Goal: Information Seeking & Learning: Learn about a topic

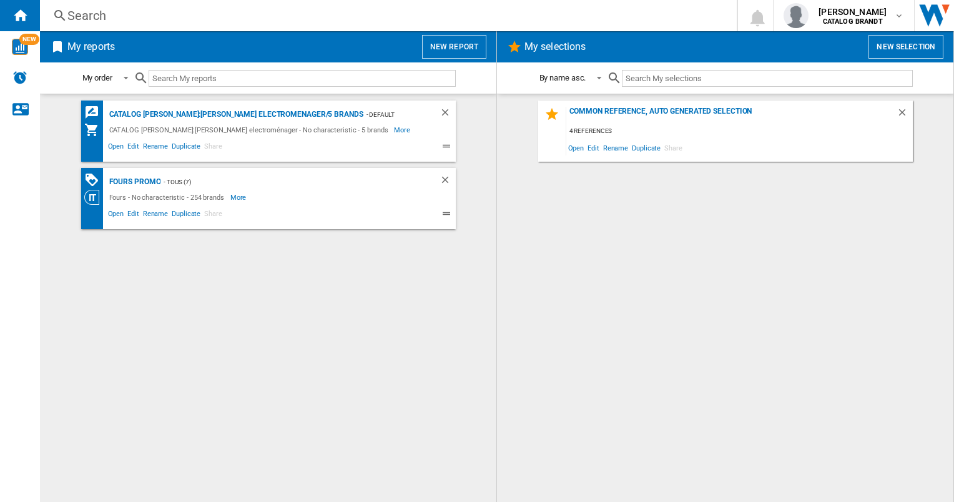
click at [199, 24] on div "Search Search 0 anthony heredia CATALOG BRANDT CATALOG BRANDT My settings Logout" at bounding box center [497, 15] width 914 height 31
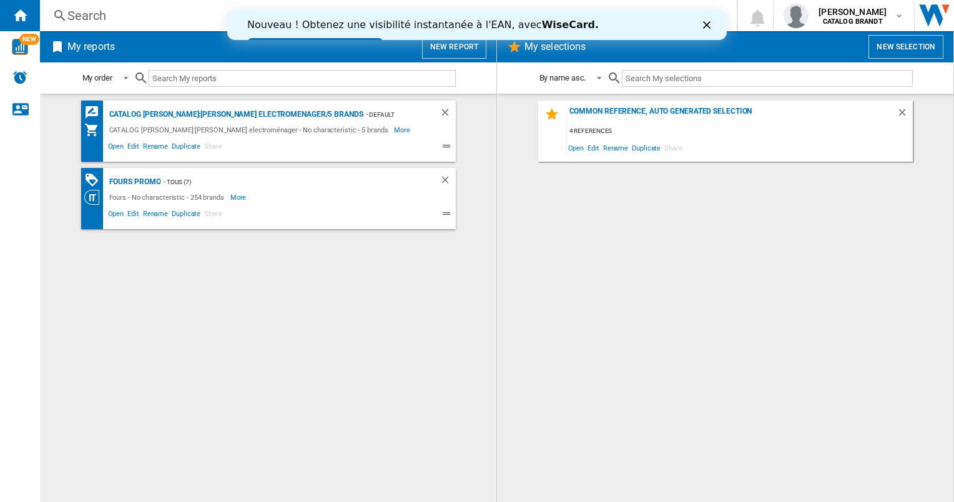
click at [75, 18] on div "Search" at bounding box center [385, 15] width 637 height 17
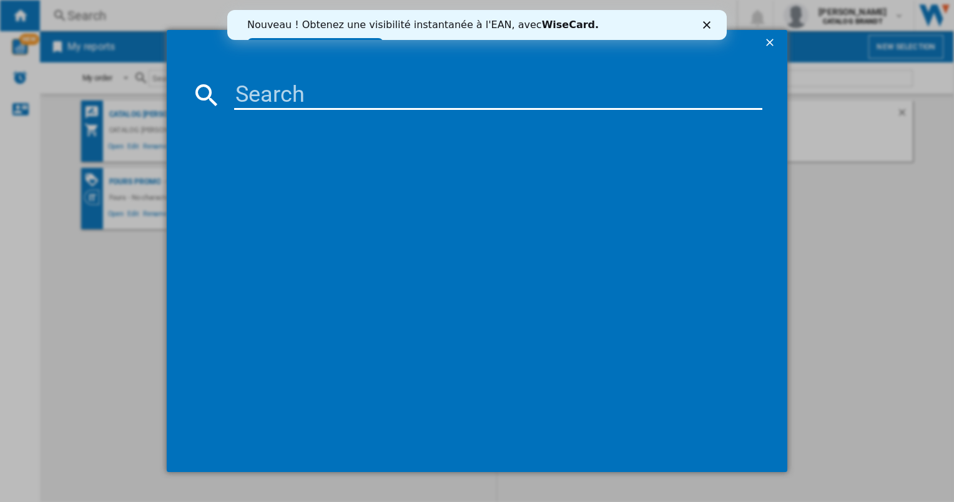
click at [704, 23] on icon "Fermer" at bounding box center [706, 24] width 7 height 7
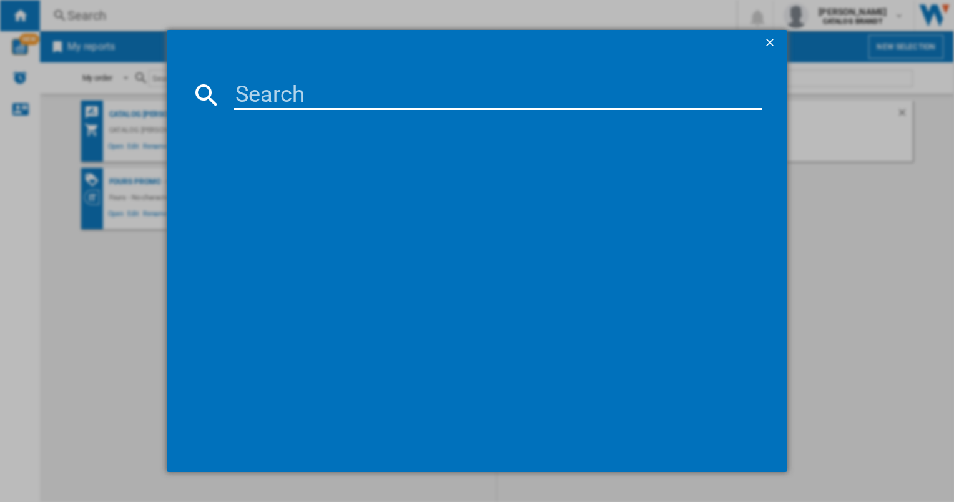
click at [299, 107] on input at bounding box center [498, 95] width 528 height 30
type input "bdf3024db"
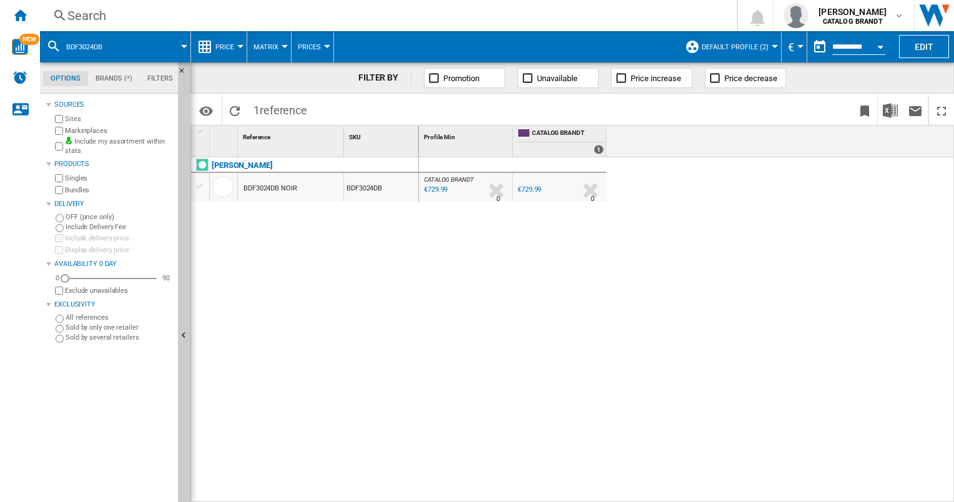
click at [205, 185] on div at bounding box center [200, 185] width 13 height 11
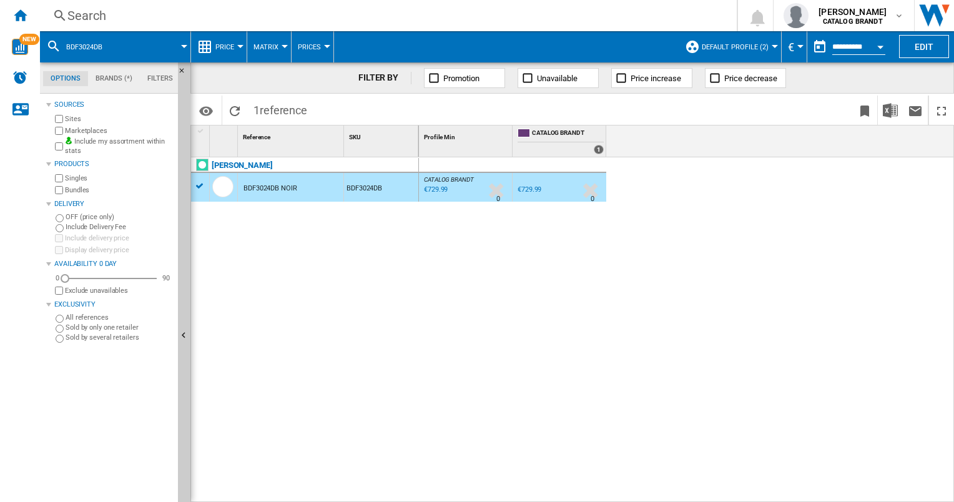
click at [207, 190] on div at bounding box center [200, 186] width 18 height 14
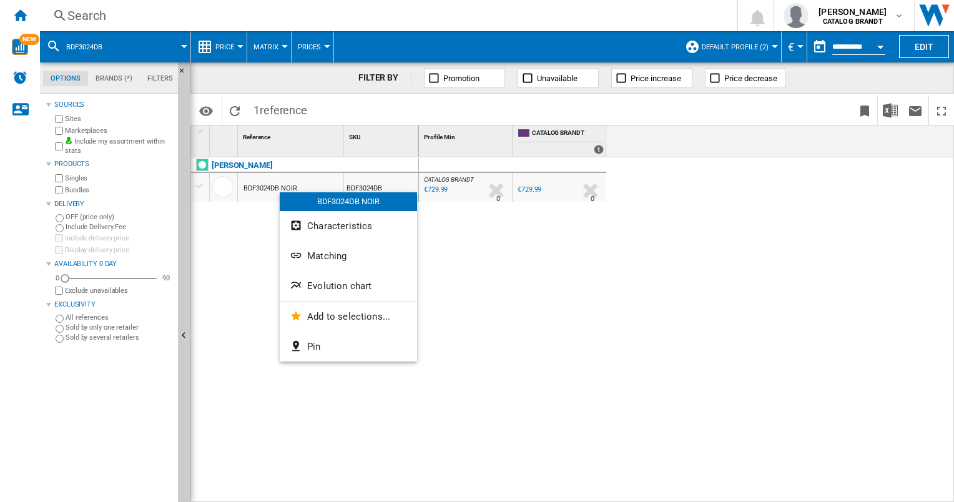
click at [280, 192] on div "BDF3024DB NOIR" at bounding box center [348, 201] width 137 height 19
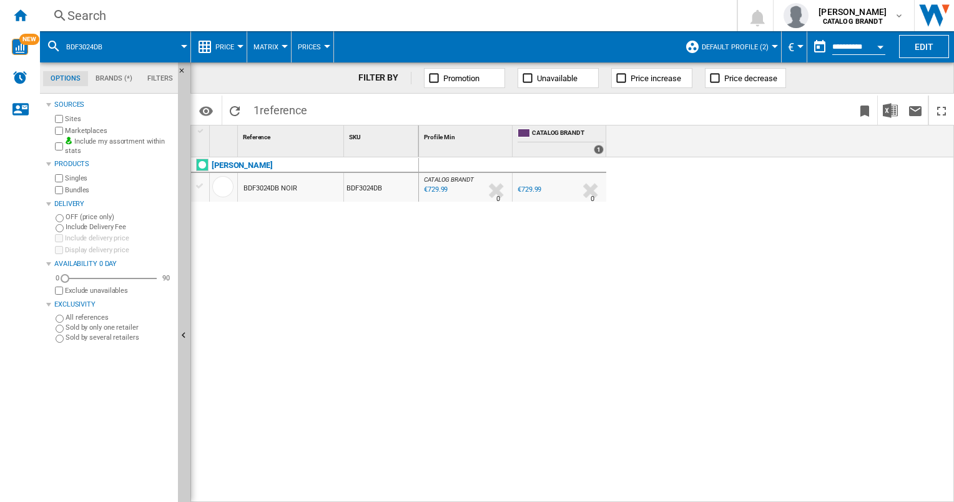
click at [280, 192] on div "BDF3024DB NOIR" at bounding box center [271, 188] width 54 height 29
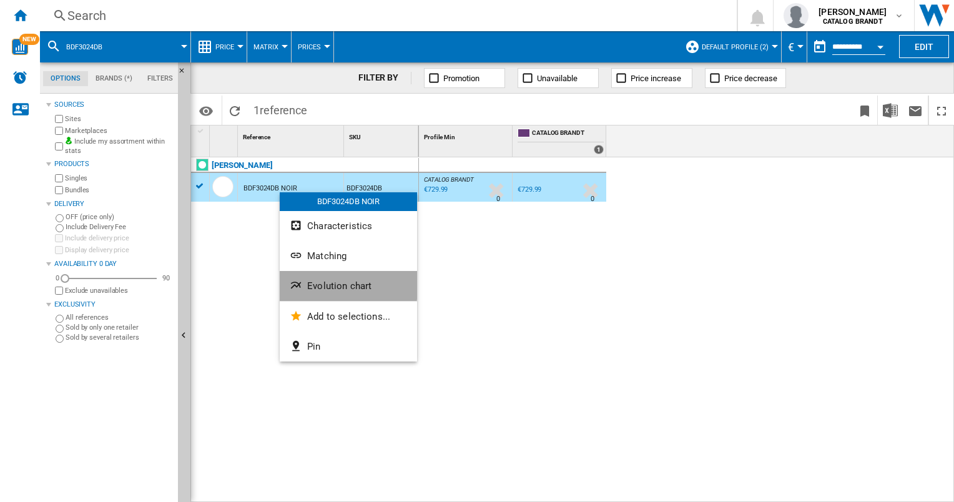
click at [323, 285] on span "Evolution chart" at bounding box center [339, 285] width 64 height 11
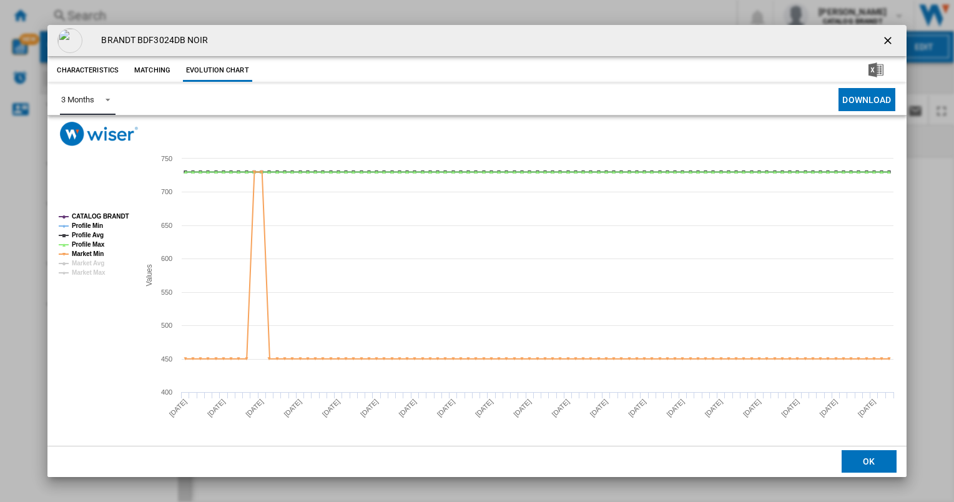
click at [107, 102] on span "Product popup" at bounding box center [104, 98] width 15 height 11
click at [92, 130] on div "6 Months" at bounding box center [77, 129] width 32 height 11
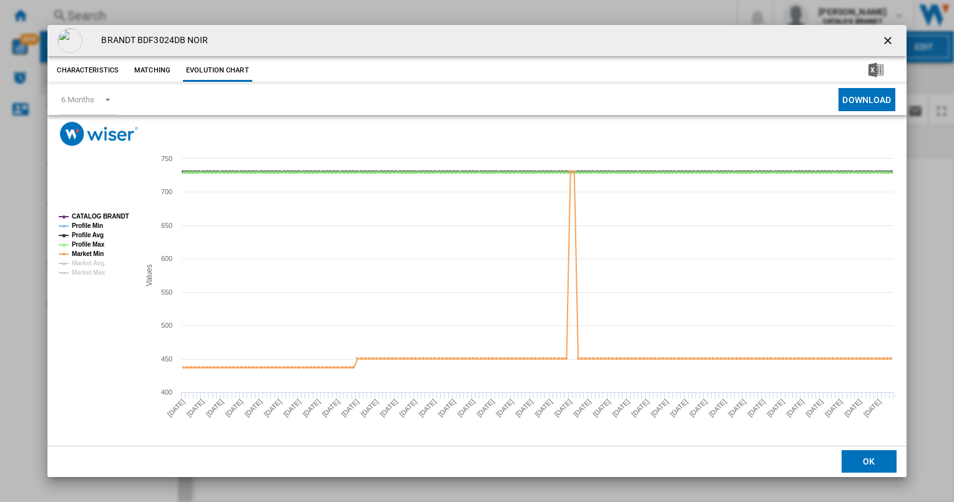
click at [889, 40] on ng-md-icon "getI18NText('BUTTONS.CLOSE_DIALOG')" at bounding box center [889, 41] width 15 height 15
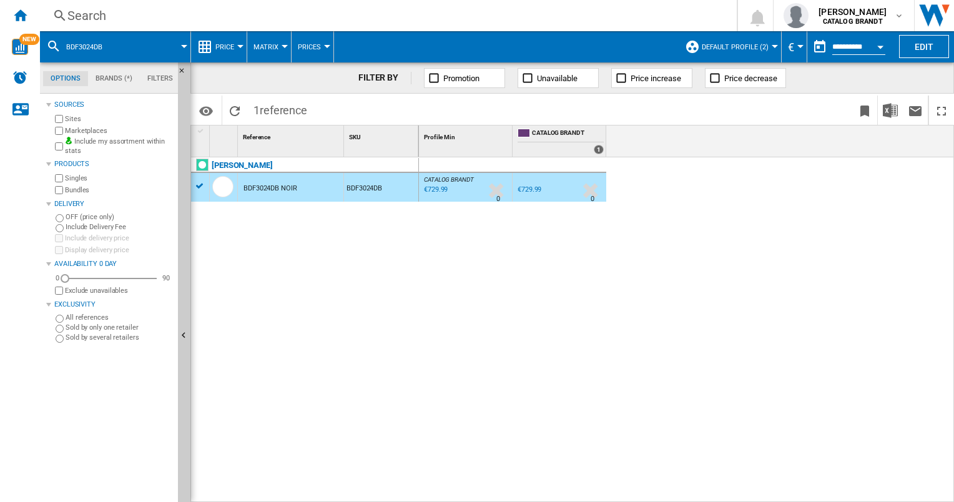
click at [741, 46] on span "Default profile (2)" at bounding box center [735, 47] width 67 height 8
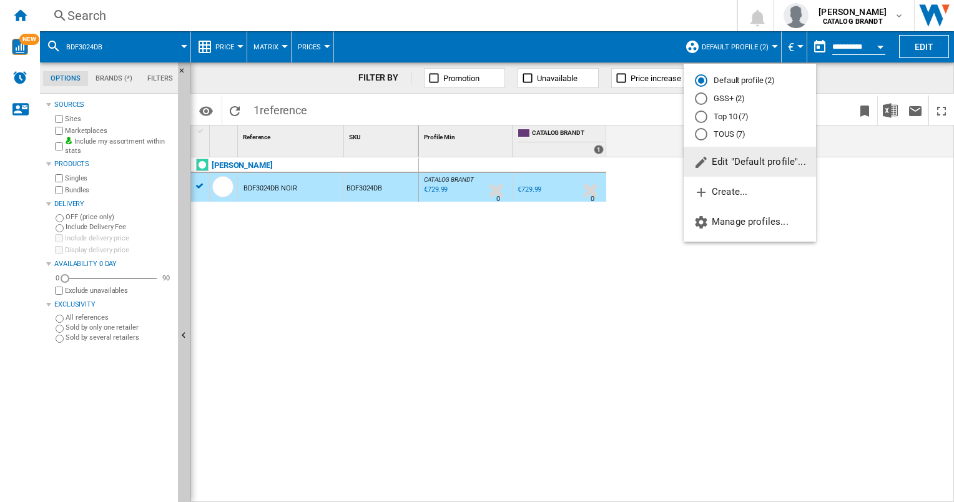
click at [717, 167] on button "Edit "Default profile"..." at bounding box center [750, 162] width 132 height 30
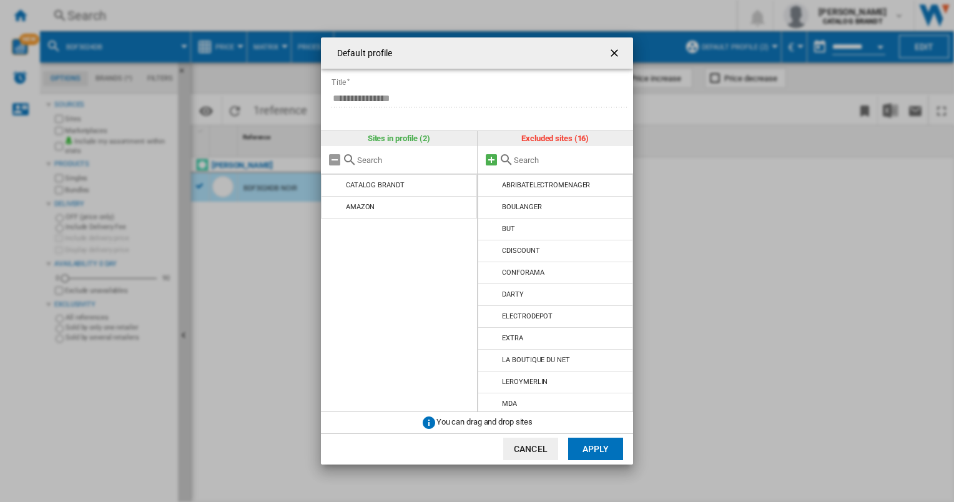
click at [490, 163] on md-icon at bounding box center [491, 159] width 15 height 15
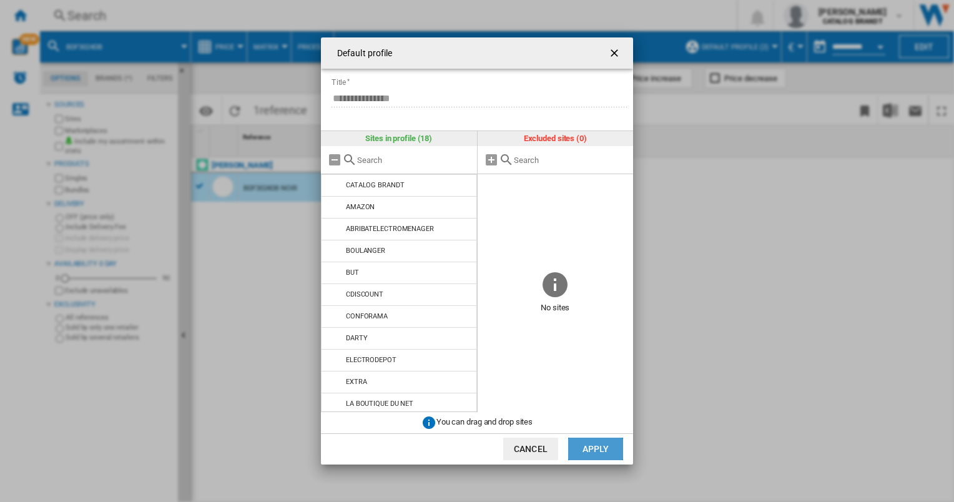
click at [582, 448] on button "Apply" at bounding box center [595, 449] width 55 height 22
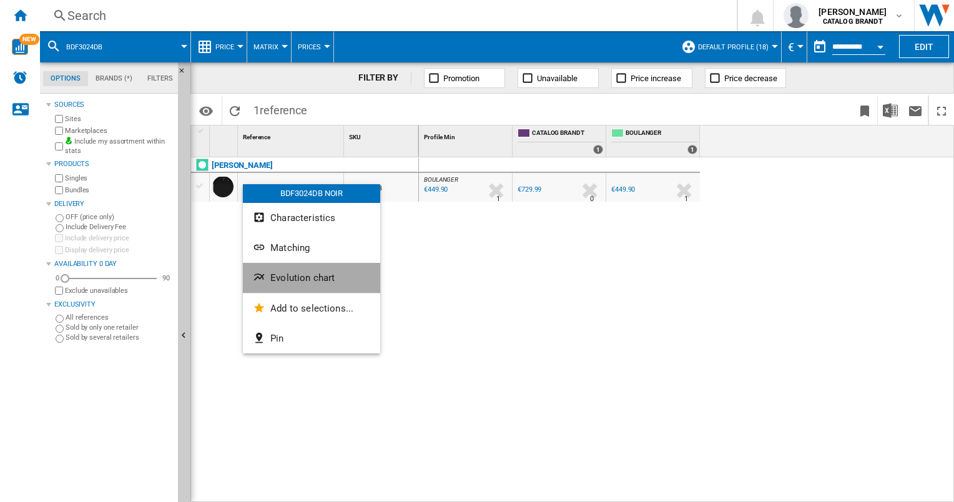
click at [282, 287] on button "Evolution chart" at bounding box center [311, 278] width 137 height 30
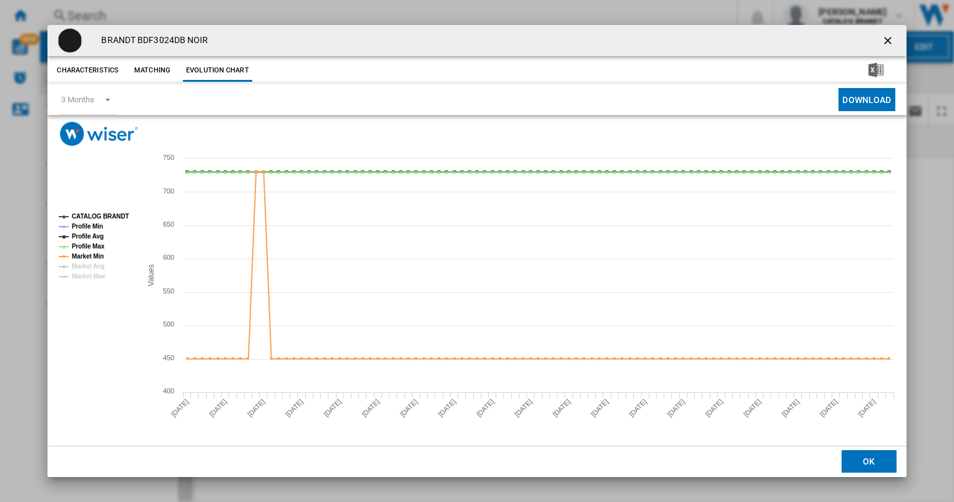
click at [91, 226] on tspan "Profile Min" at bounding box center [87, 226] width 31 height 7
click at [91, 235] on tspan "Profile Avg" at bounding box center [88, 236] width 32 height 7
click at [85, 246] on tspan "Profile Max" at bounding box center [88, 246] width 33 height 7
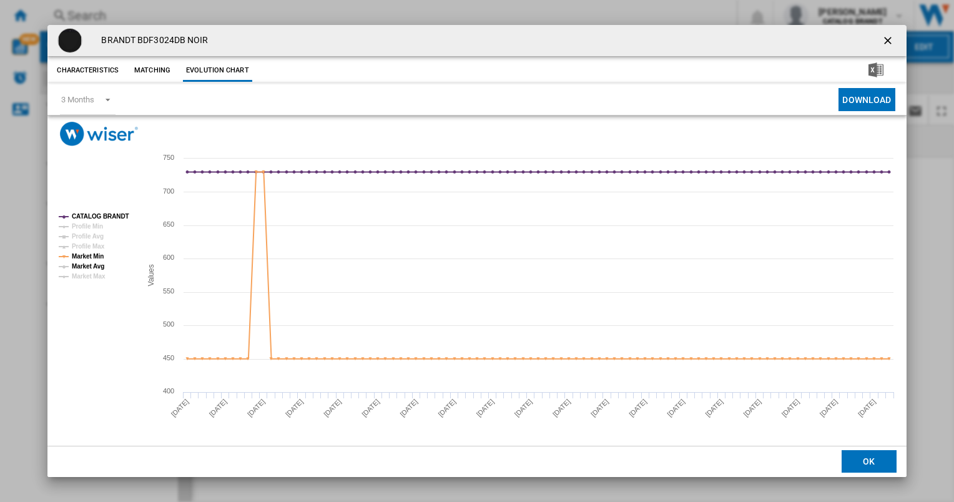
click at [81, 263] on tspan "Market Avg" at bounding box center [88, 266] width 32 height 7
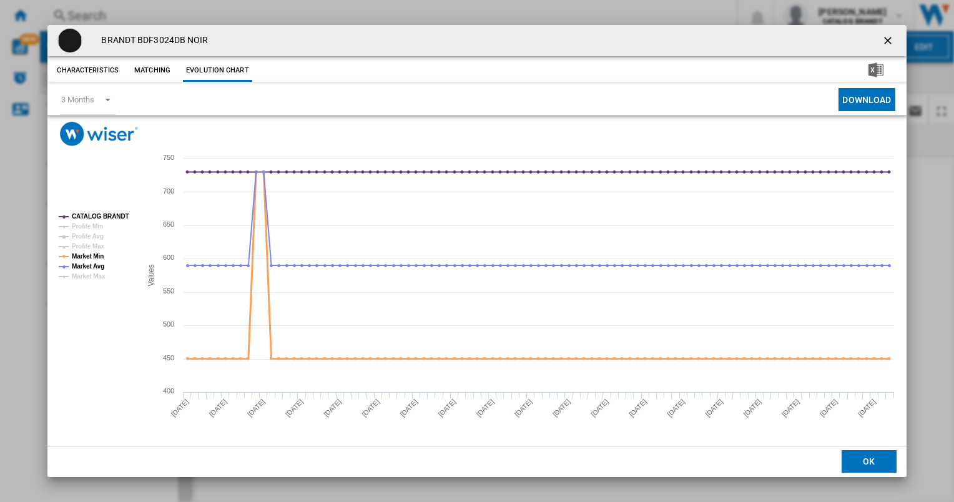
click at [83, 255] on tspan "Market Min" at bounding box center [88, 256] width 32 height 7
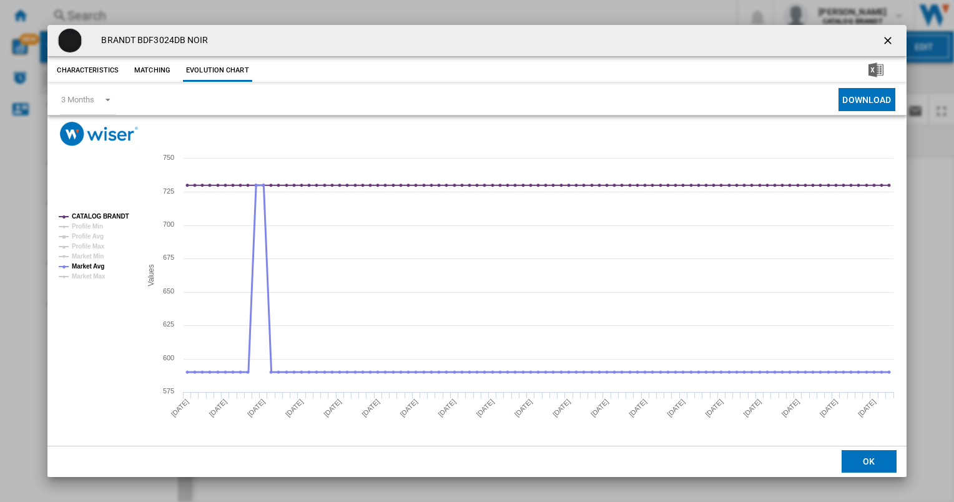
click at [77, 270] on tspan "Market Avg" at bounding box center [88, 266] width 32 height 7
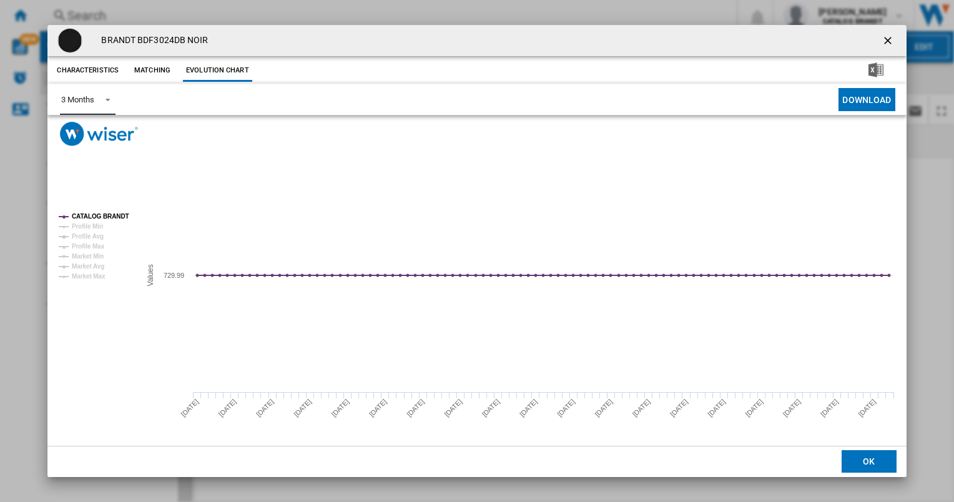
click at [106, 96] on span "Product popup" at bounding box center [104, 98] width 15 height 11
click at [893, 35] on md-backdrop at bounding box center [477, 251] width 954 height 502
click at [886, 37] on ng-md-icon "getI18NText('BUTTONS.CLOSE_DIALOG')" at bounding box center [889, 41] width 15 height 15
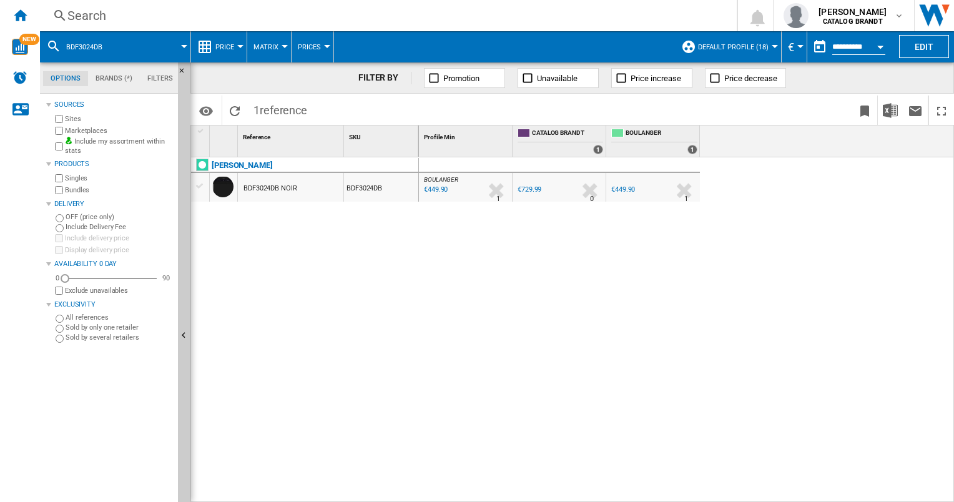
click at [621, 185] on div "€449.90" at bounding box center [622, 190] width 26 height 12
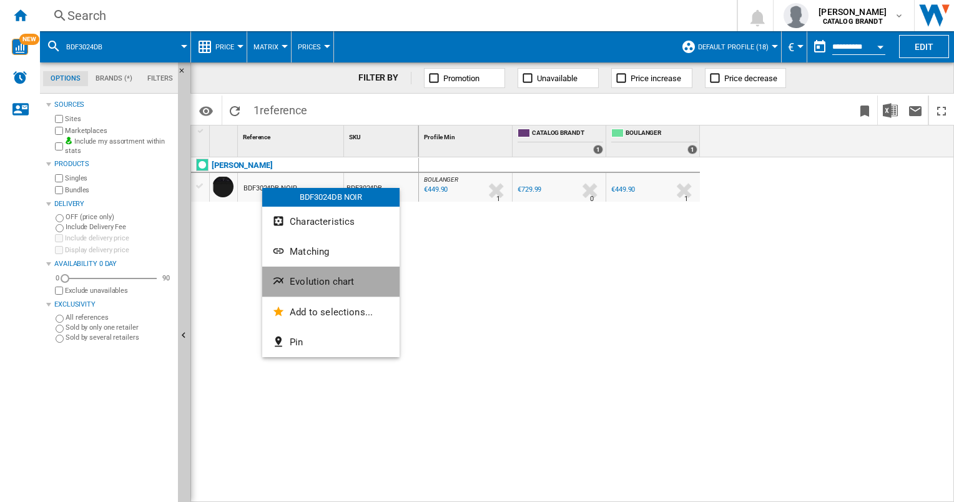
click at [308, 280] on span "Evolution chart" at bounding box center [322, 281] width 64 height 11
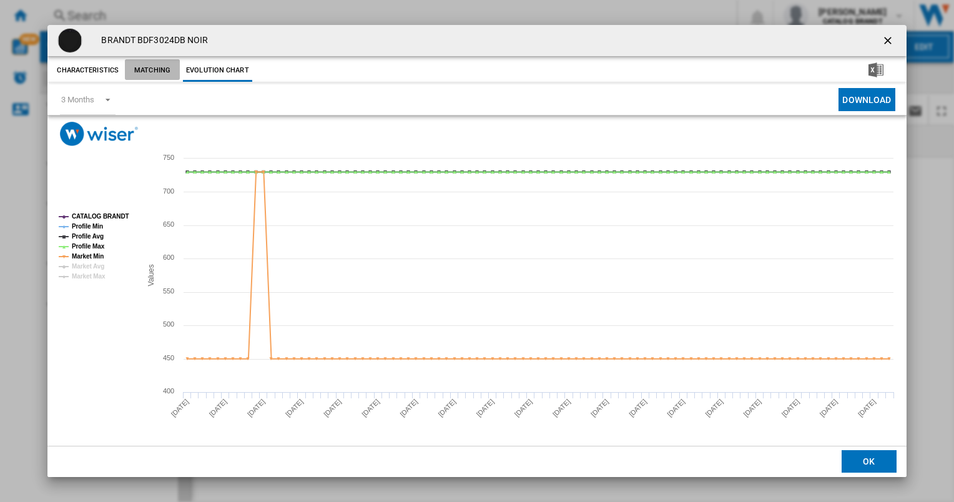
click at [156, 77] on button "Matching" at bounding box center [152, 70] width 55 height 22
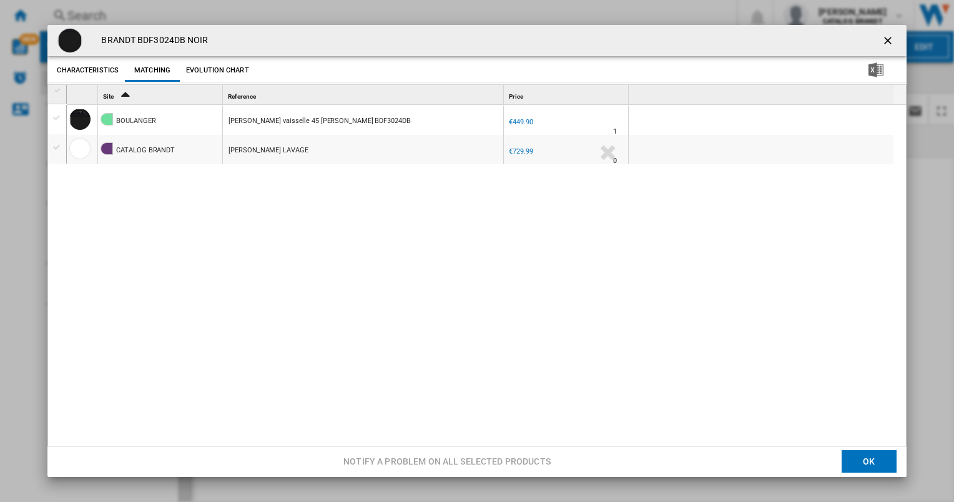
click at [100, 67] on button "Characteristics" at bounding box center [88, 70] width 68 height 22
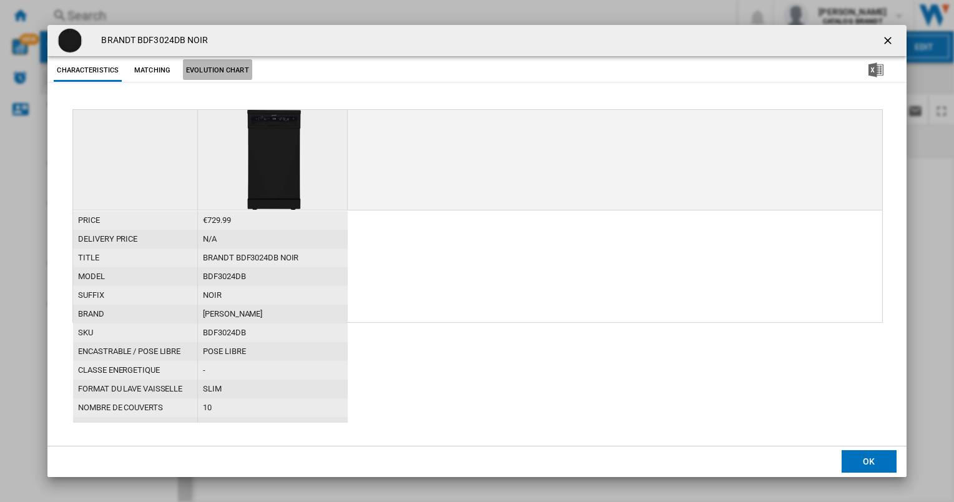
click at [234, 71] on button "Evolution chart" at bounding box center [217, 70] width 69 height 22
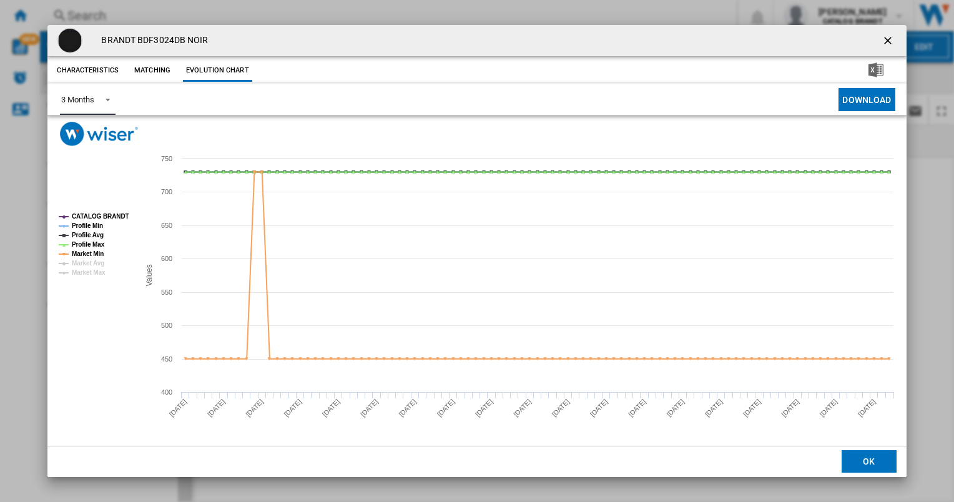
click at [106, 102] on span "Product popup" at bounding box center [104, 98] width 15 height 11
click at [90, 135] on div "6 Months" at bounding box center [77, 129] width 32 height 11
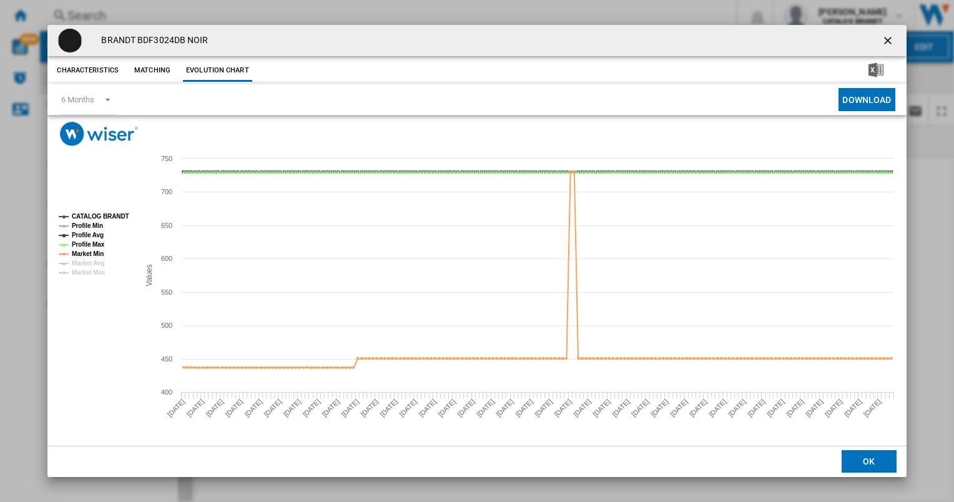
click at [894, 45] on ng-md-icon "getI18NText('BUTTONS.CLOSE_DIALOG')" at bounding box center [889, 41] width 15 height 15
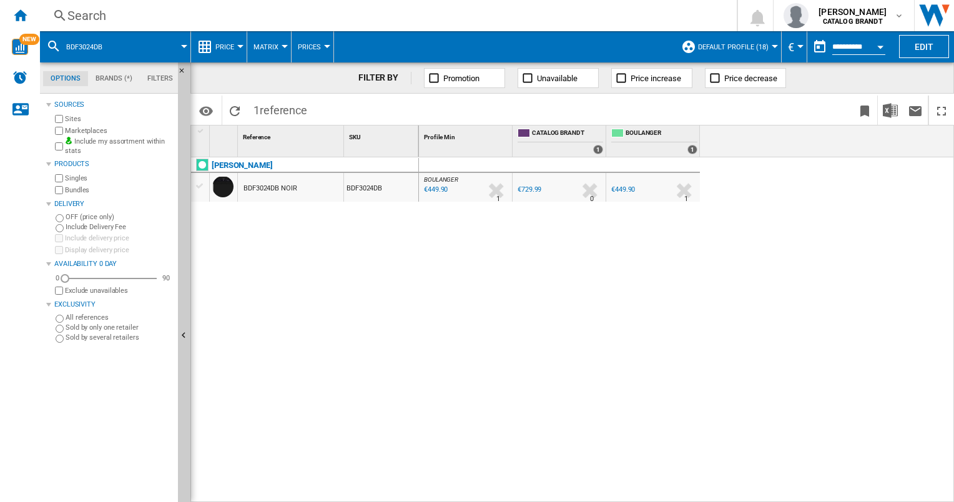
click at [97, 17] on div "Search" at bounding box center [385, 15] width 637 height 17
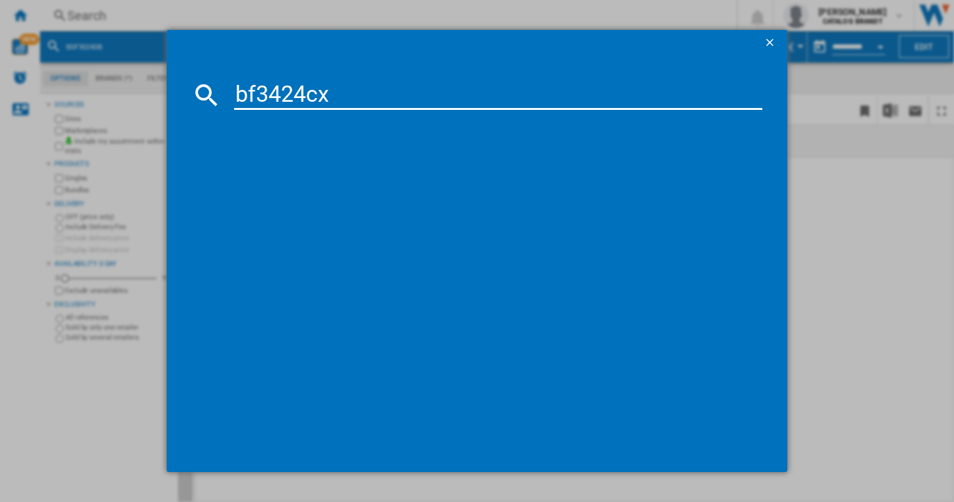
type input "bf3424cx"
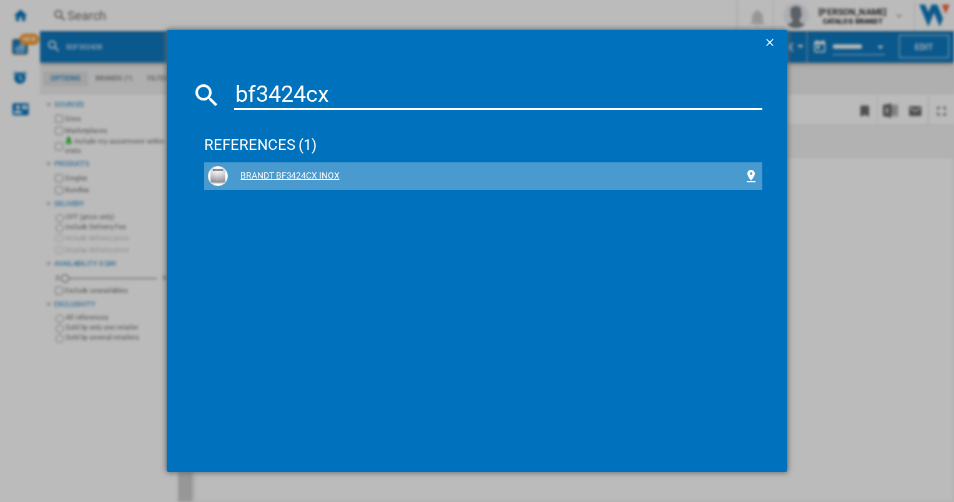
click at [329, 178] on div "BRANDT BF3424CX INOX" at bounding box center [485, 176] width 515 height 12
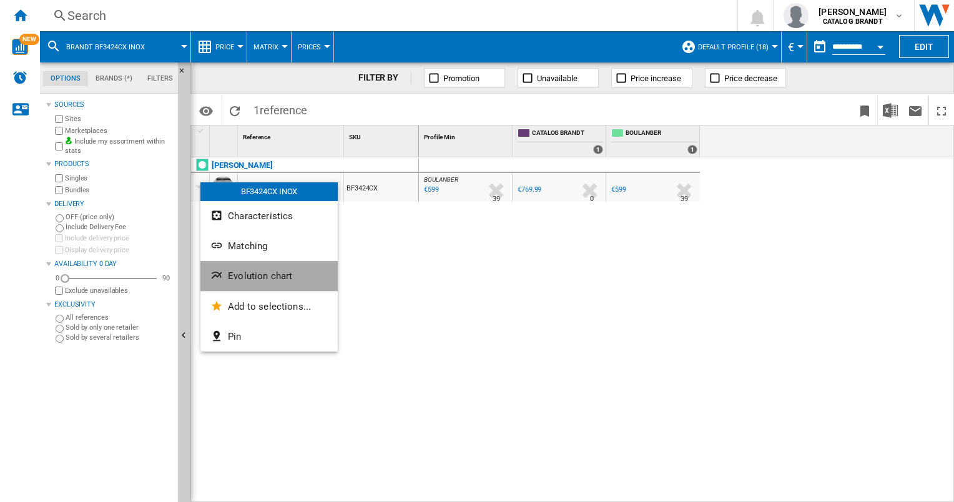
click at [257, 275] on span "Evolution chart" at bounding box center [260, 275] width 64 height 11
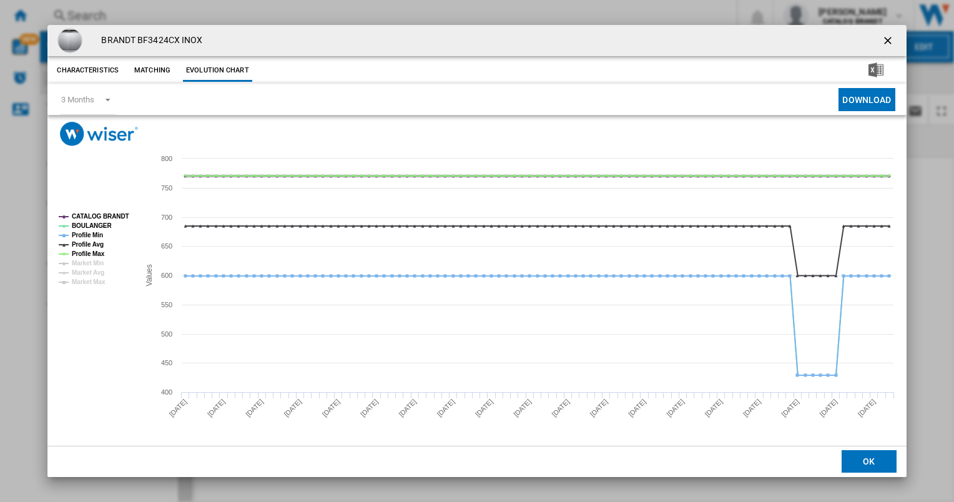
click at [118, 213] on tspan "CATALOG BRANDT" at bounding box center [100, 216] width 57 height 7
click at [93, 233] on tspan "Profile Min" at bounding box center [87, 235] width 31 height 7
click at [90, 241] on tspan "Profile Avg" at bounding box center [88, 244] width 32 height 7
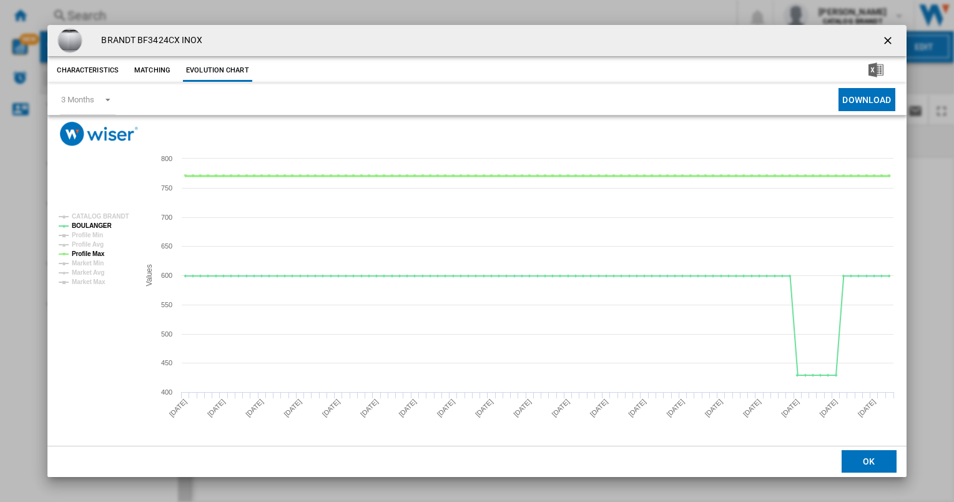
click at [87, 254] on tspan "Profile Max" at bounding box center [88, 253] width 33 height 7
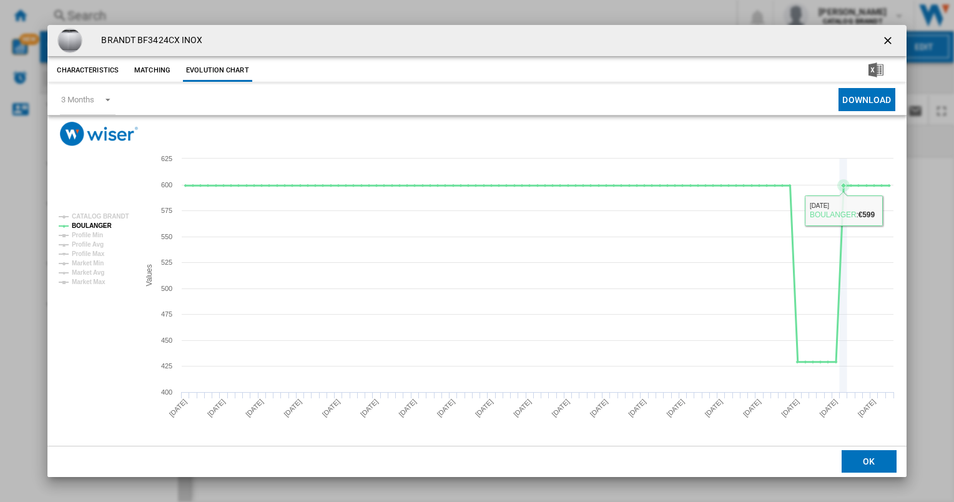
click at [845, 199] on icon "Product popup" at bounding box center [538, 274] width 717 height 177
click at [887, 45] on ng-md-icon "getI18NText('BUTTONS.CLOSE_DIALOG')" at bounding box center [889, 41] width 15 height 15
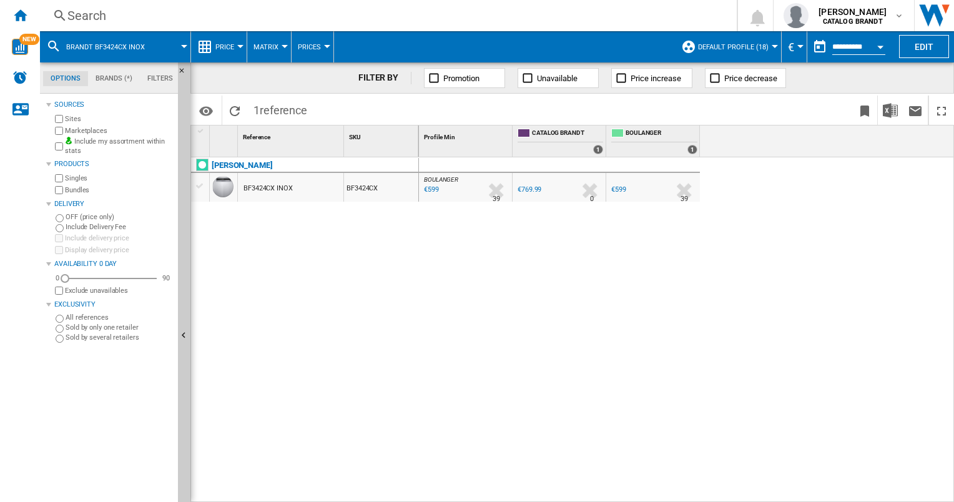
click at [72, 14] on div "Search" at bounding box center [385, 15] width 637 height 17
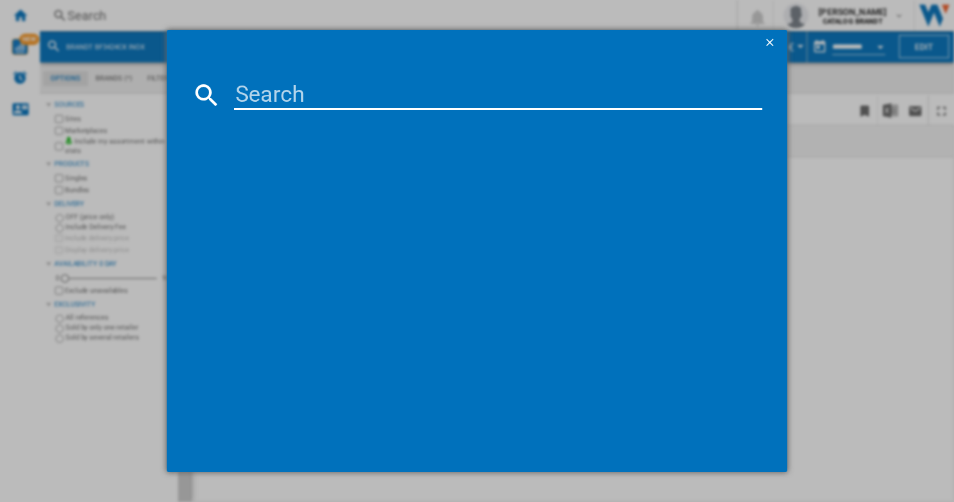
click at [72, 14] on div at bounding box center [477, 251] width 954 height 502
click at [82, 447] on div at bounding box center [477, 251] width 954 height 502
click at [775, 45] on ng-md-icon "getI18NText('BUTTONS.CLOSE_DIALOG')" at bounding box center [771, 43] width 15 height 15
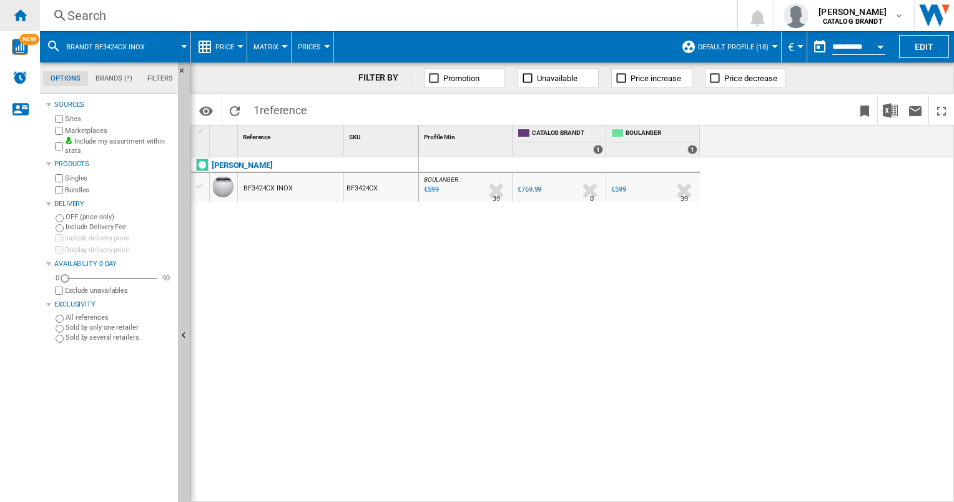
click at [25, 15] on ng-md-icon "Home" at bounding box center [19, 14] width 15 height 15
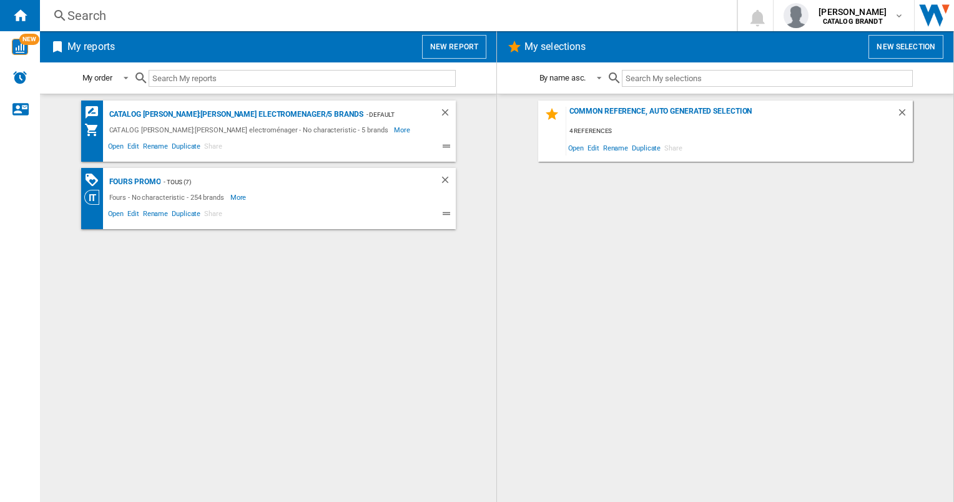
click at [471, 42] on button "New report" at bounding box center [454, 47] width 64 height 24
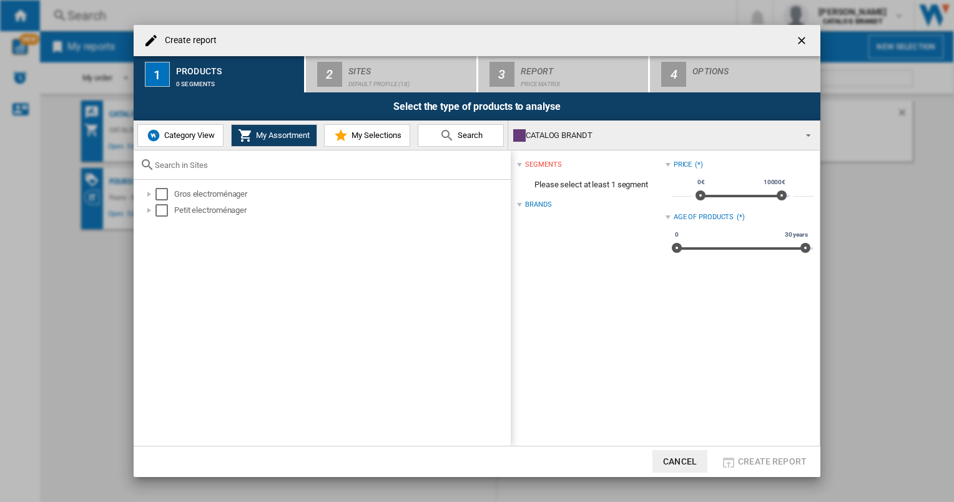
click at [181, 135] on span "Category View" at bounding box center [188, 134] width 54 height 9
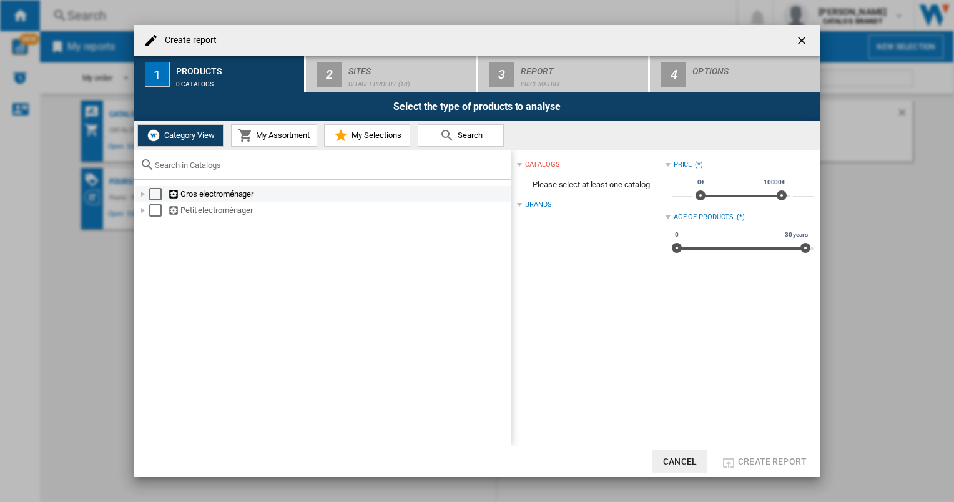
click at [142, 195] on div at bounding box center [143, 194] width 12 height 12
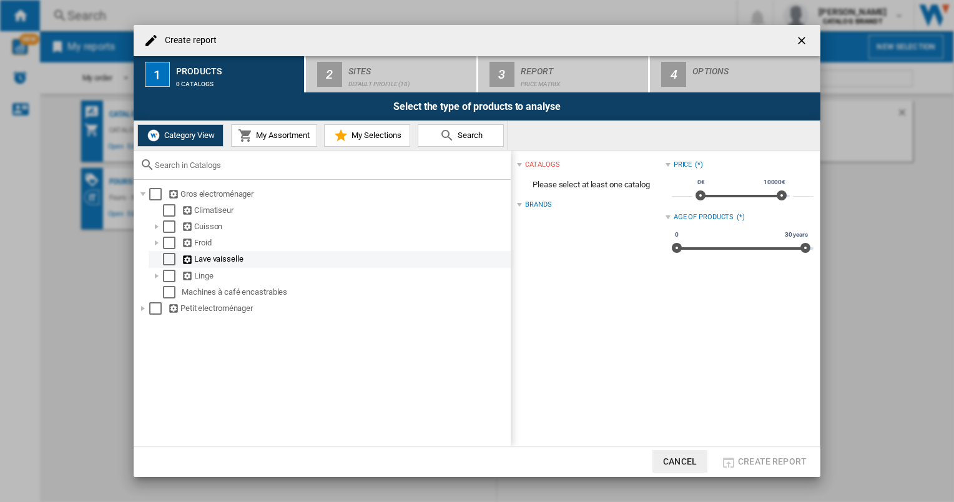
click at [172, 259] on div "Select" at bounding box center [169, 259] width 12 height 12
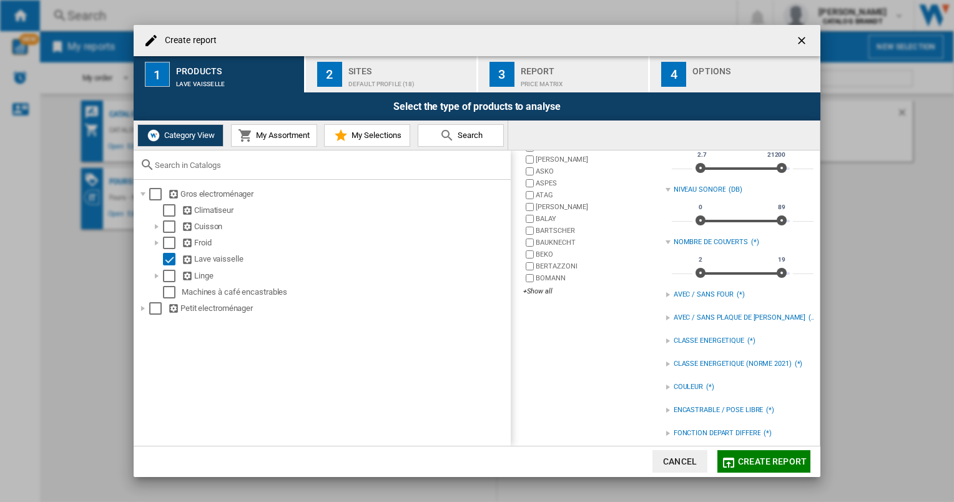
scroll to position [147, 0]
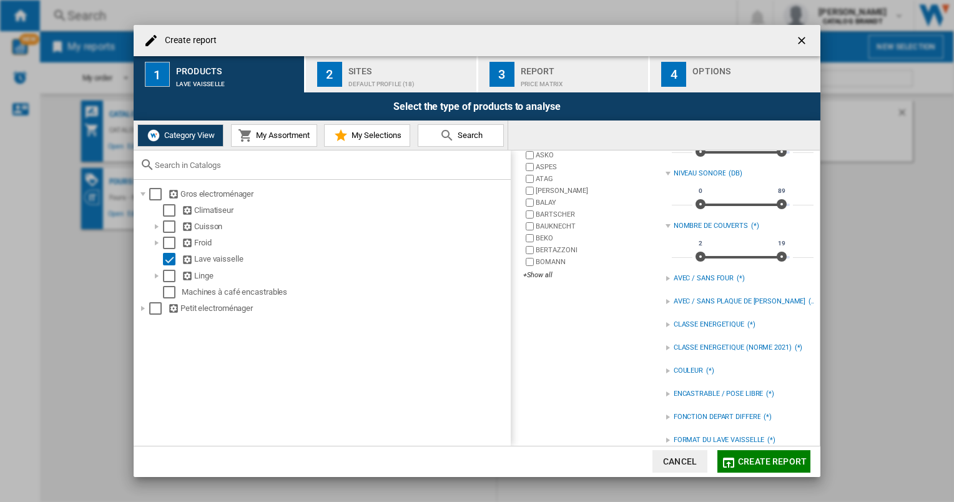
click at [697, 389] on div "ENCASTRABLE / POSE LIBRE" at bounding box center [719, 394] width 90 height 10
click at [687, 417] on div "POSE LIBRE" at bounding box center [748, 420] width 129 height 12
click at [375, 70] on div "Sites" at bounding box center [409, 67] width 123 height 13
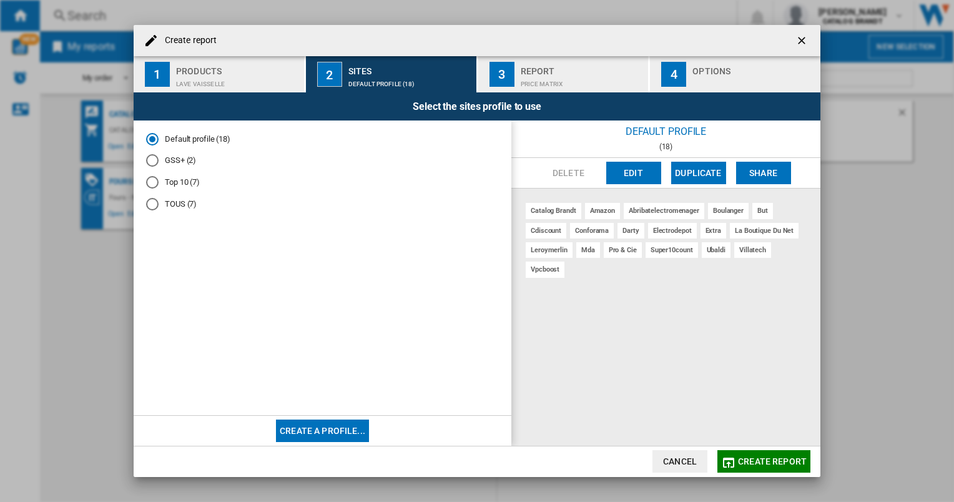
click at [634, 172] on button "Edit" at bounding box center [633, 173] width 55 height 22
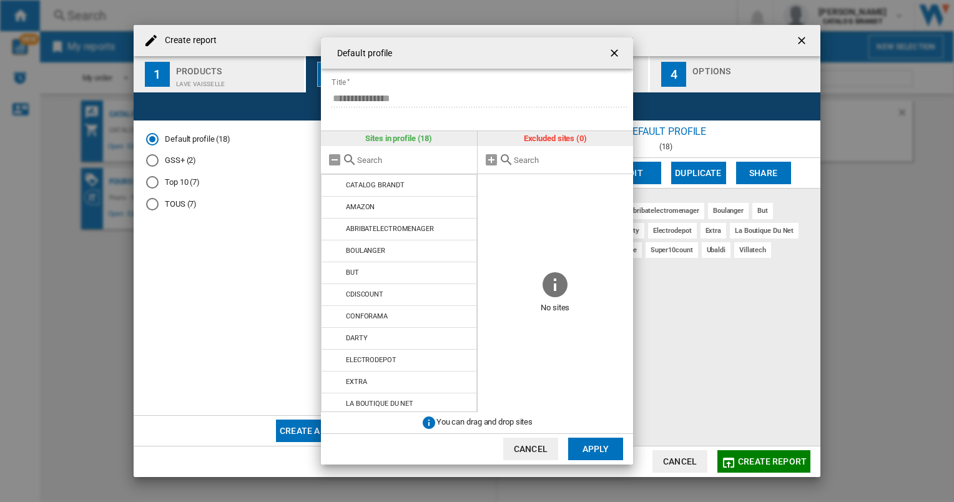
click at [332, 151] on div "Default profile ..." at bounding box center [399, 160] width 156 height 28
click at [335, 160] on md-icon "Default profile ..." at bounding box center [334, 159] width 15 height 15
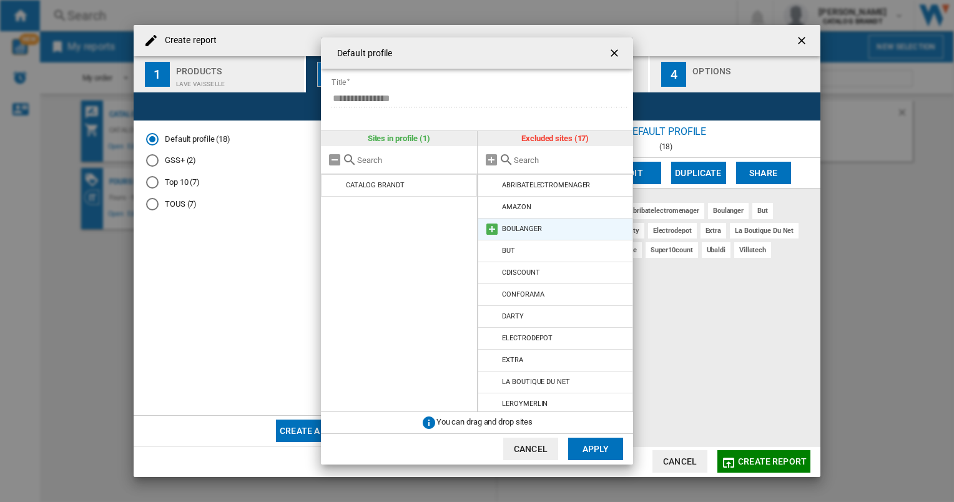
click at [512, 233] on li "BOULANGER" at bounding box center [556, 229] width 156 height 22
click at [504, 227] on div "BOULANGER" at bounding box center [521, 229] width 39 height 8
click at [491, 229] on md-icon "Default profile ..." at bounding box center [492, 229] width 15 height 15
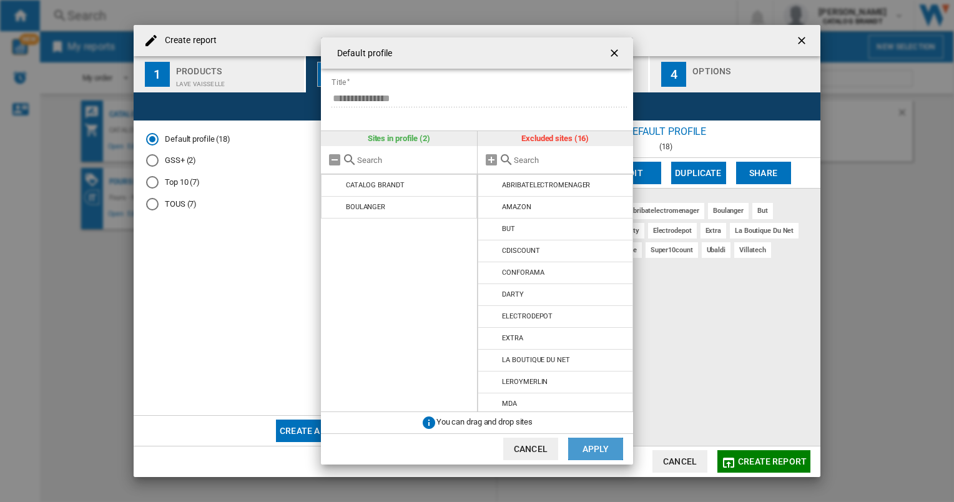
click at [598, 451] on button "Apply" at bounding box center [595, 449] width 55 height 22
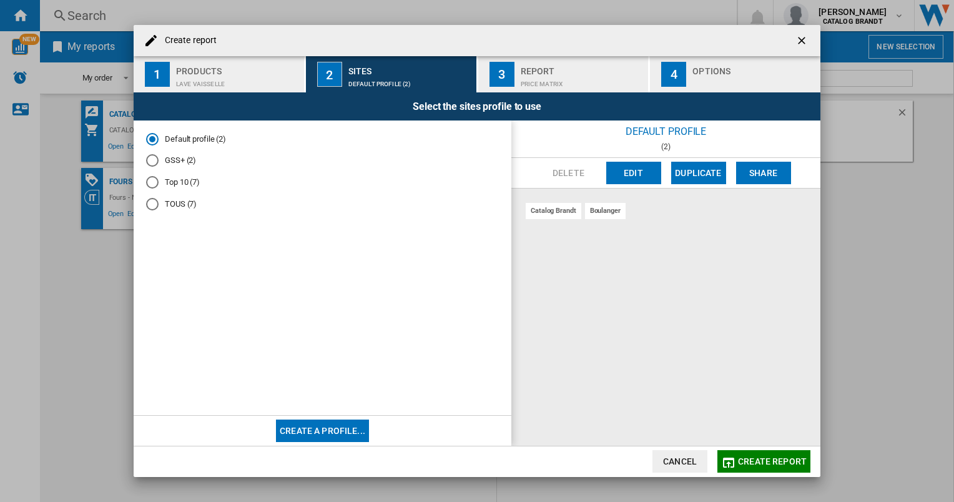
click at [700, 67] on div "Options" at bounding box center [753, 67] width 123 height 13
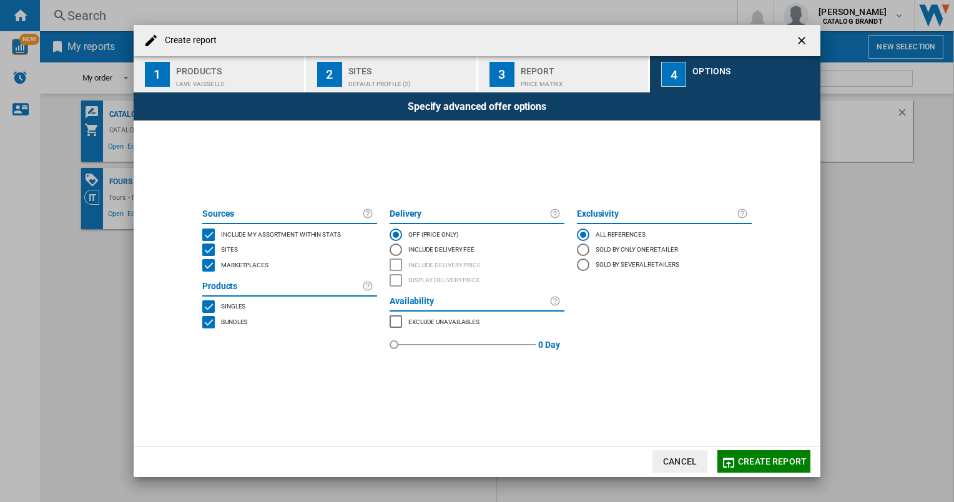
click at [209, 230] on div "INCLUDE MY SITE" at bounding box center [208, 235] width 12 height 12
click at [209, 265] on div "MARKETPLACES" at bounding box center [208, 265] width 12 height 12
click at [756, 460] on span "Create report" at bounding box center [772, 461] width 69 height 10
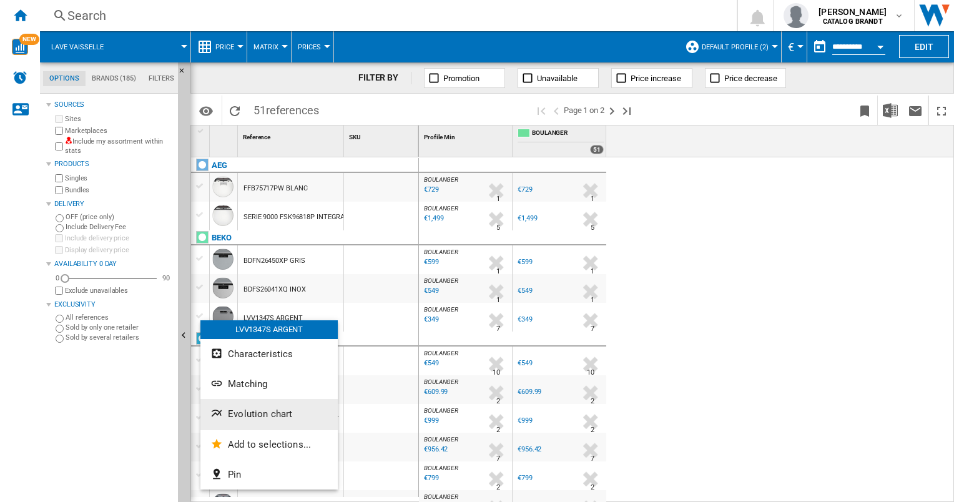
click at [252, 420] on button "Evolution chart" at bounding box center [268, 414] width 137 height 30
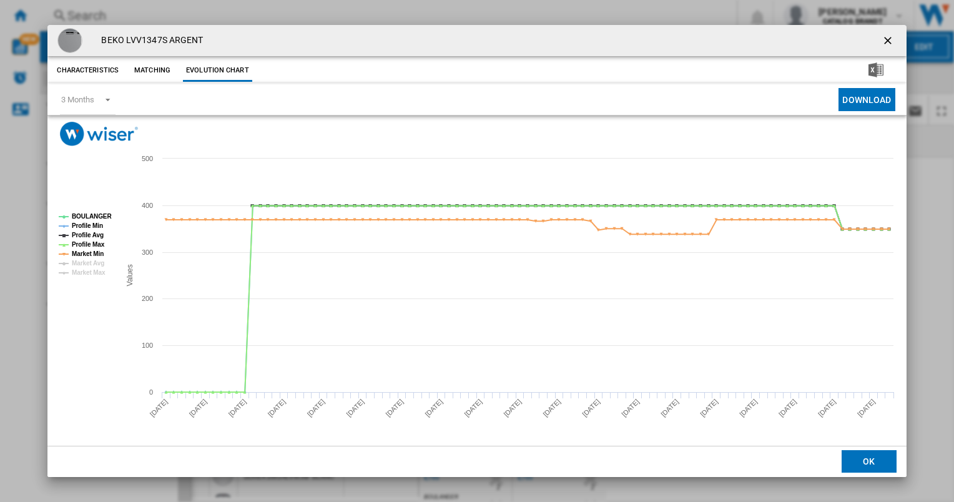
click at [889, 39] on ng-md-icon "getI18NText('BUTTONS.CLOSE_DIALOG')" at bounding box center [889, 41] width 15 height 15
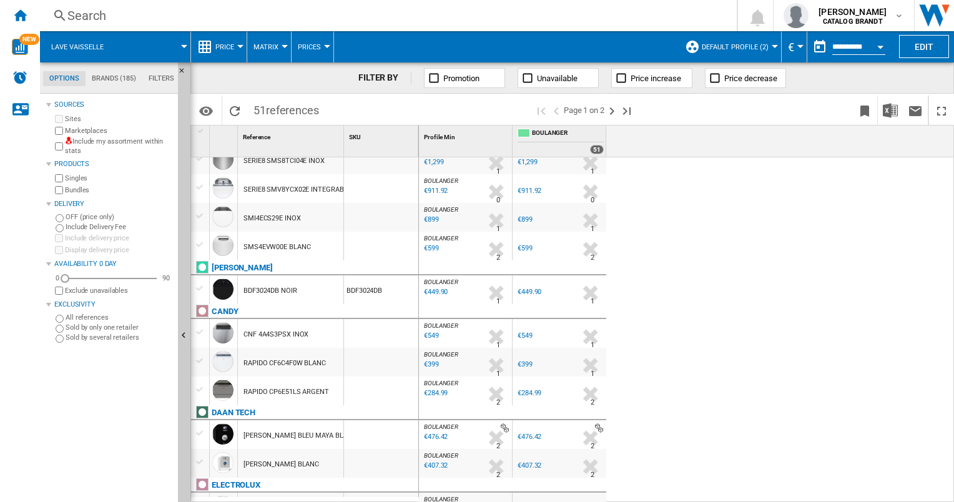
scroll to position [403, 0]
click at [162, 76] on md-tab-item "Filters" at bounding box center [161, 78] width 38 height 15
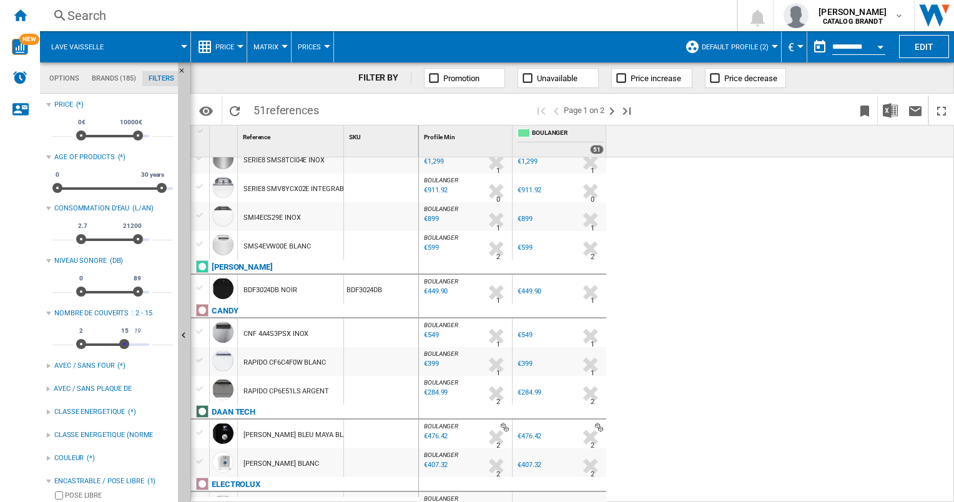
type input "**"
drag, startPoint x: 136, startPoint y: 345, endPoint x: 121, endPoint y: 352, distance: 16.2
click at [121, 346] on div "2 19 2 14" at bounding box center [112, 344] width 73 height 2
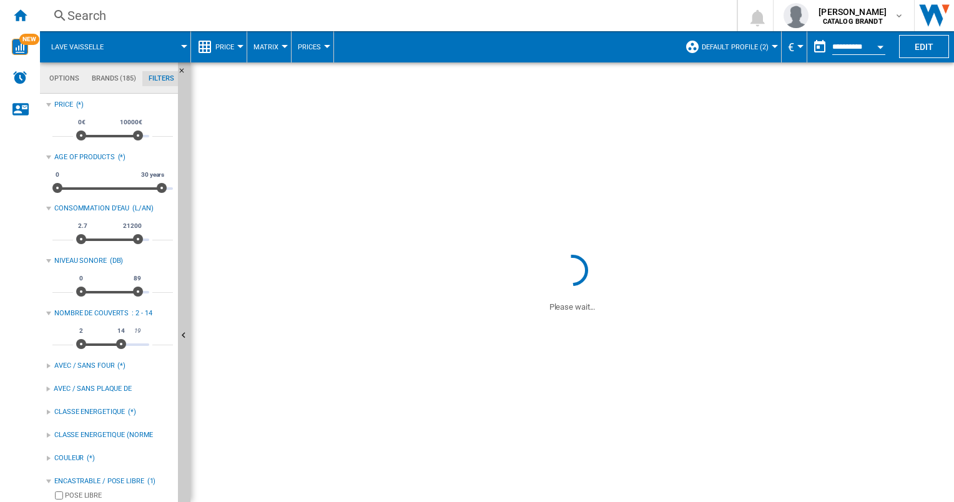
drag, startPoint x: 84, startPoint y: 343, endPoint x: 104, endPoint y: 347, distance: 21.1
type input "**"
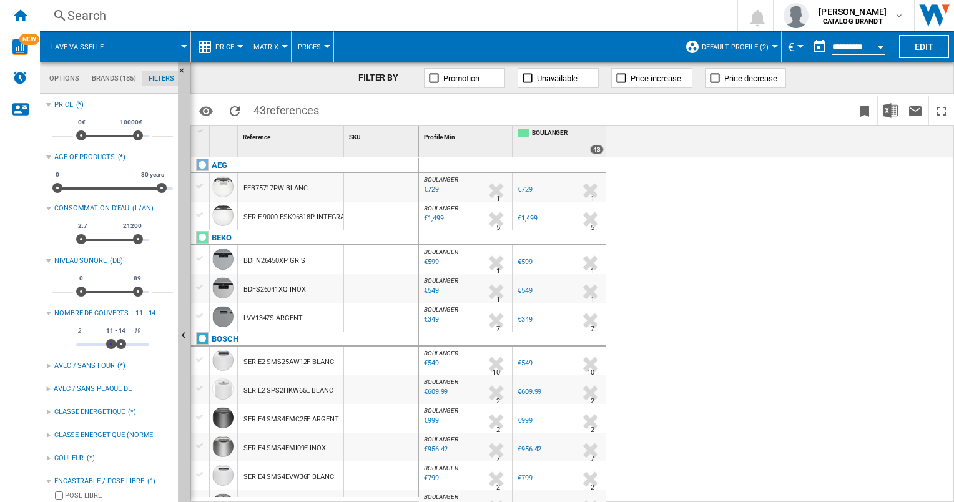
drag, startPoint x: 85, startPoint y: 344, endPoint x: 112, endPoint y: 344, distance: 27.5
click at [112, 344] on span at bounding box center [111, 344] width 10 height 10
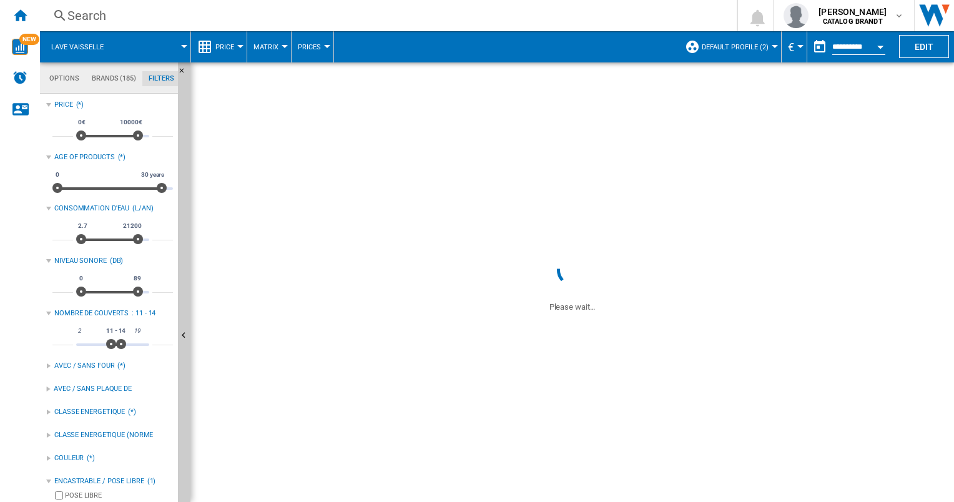
drag, startPoint x: 120, startPoint y: 343, endPoint x: 127, endPoint y: 345, distance: 7.6
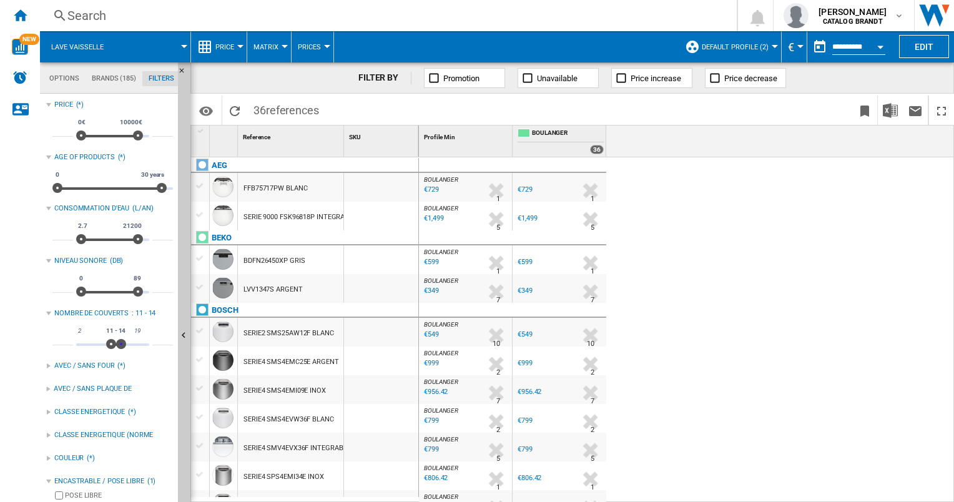
type input "**"
click at [124, 342] on span at bounding box center [124, 344] width 10 height 10
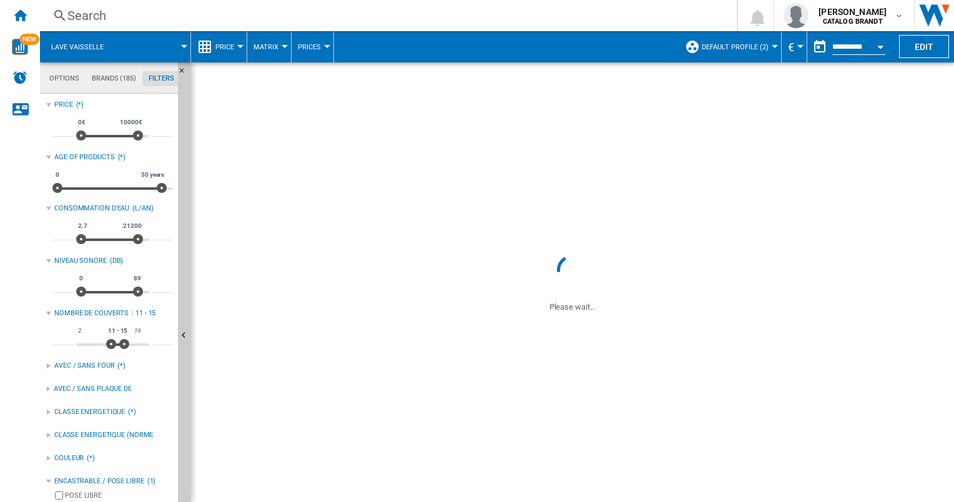
drag, startPoint x: 112, startPoint y: 343, endPoint x: 120, endPoint y: 343, distance: 7.5
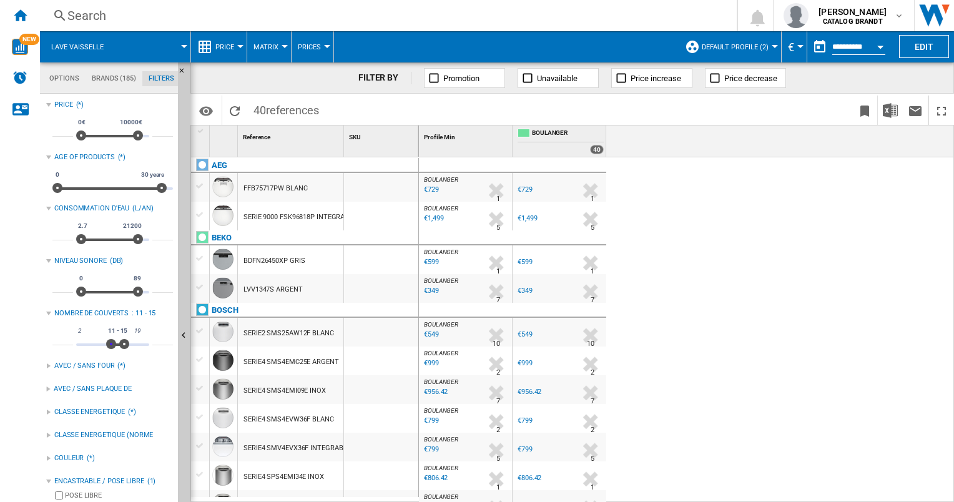
type input "**"
drag, startPoint x: 113, startPoint y: 345, endPoint x: 119, endPoint y: 345, distance: 6.3
click at [119, 345] on span at bounding box center [118, 344] width 10 height 10
click at [687, 304] on div "BOULANGER : FR BOULANGER -1.0 % €729 % N/A 1 BOULANGER : FR BOULANGER FR BOULAN…" at bounding box center [687, 330] width 536 height 346
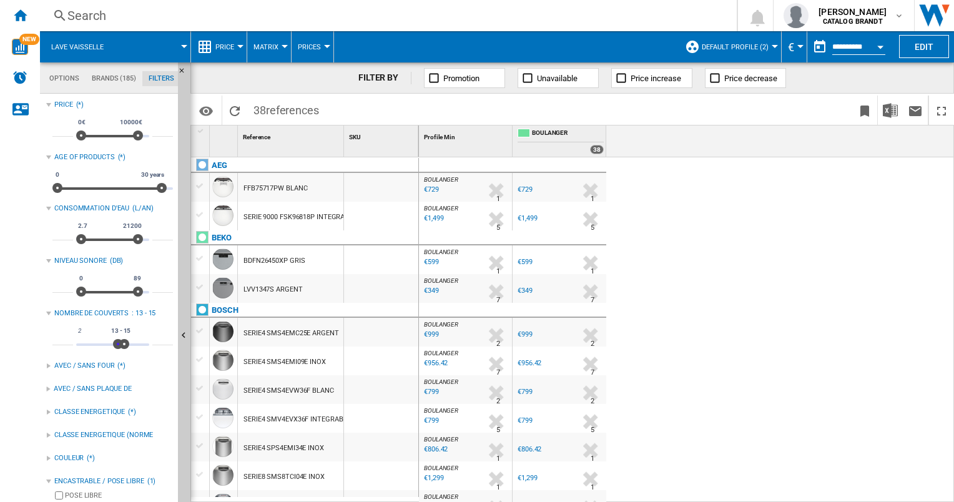
type input "**"
click at [122, 345] on span at bounding box center [121, 344] width 10 height 10
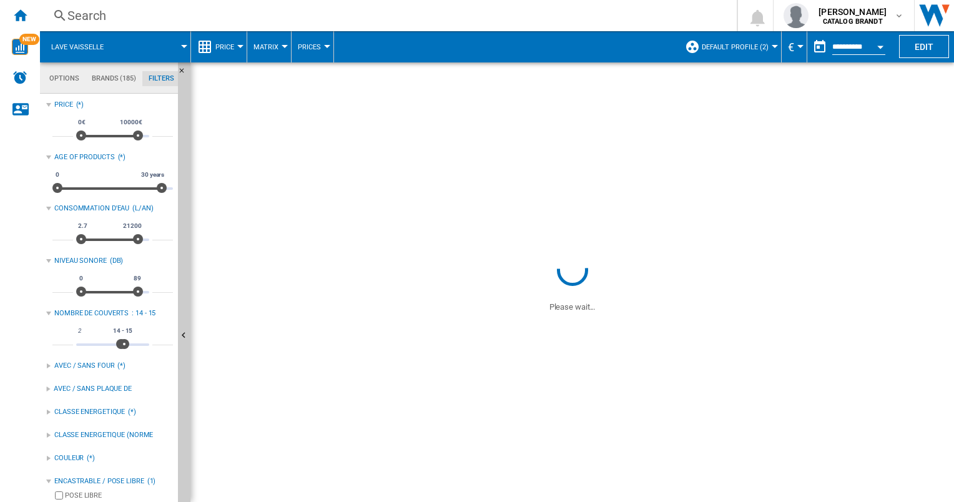
click at [689, 292] on span at bounding box center [795, 282] width 320 height 61
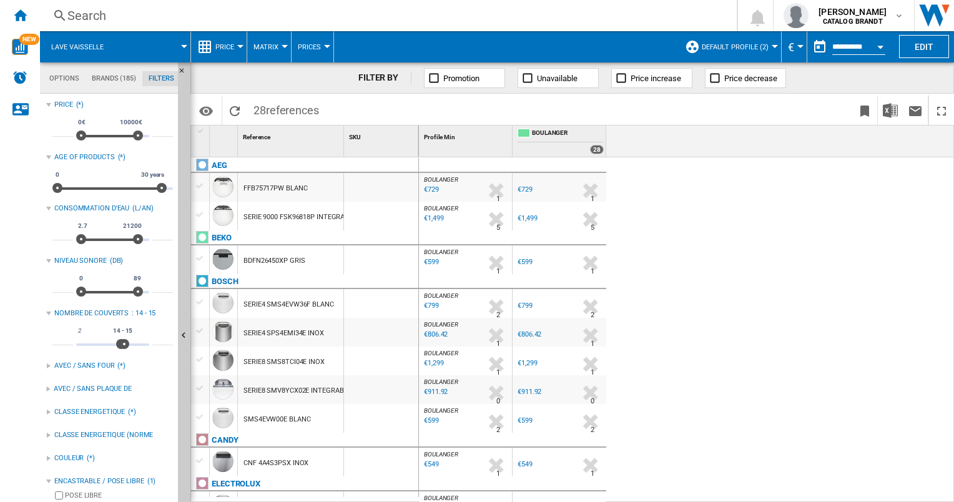
click at [528, 463] on div "€549" at bounding box center [525, 464] width 15 height 8
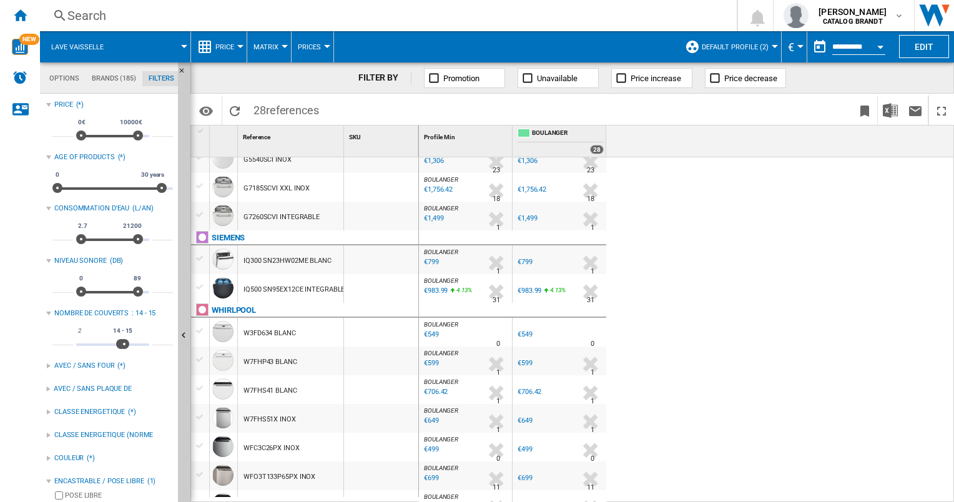
scroll to position [589, 0]
